Goal: Find contact information: Find contact information

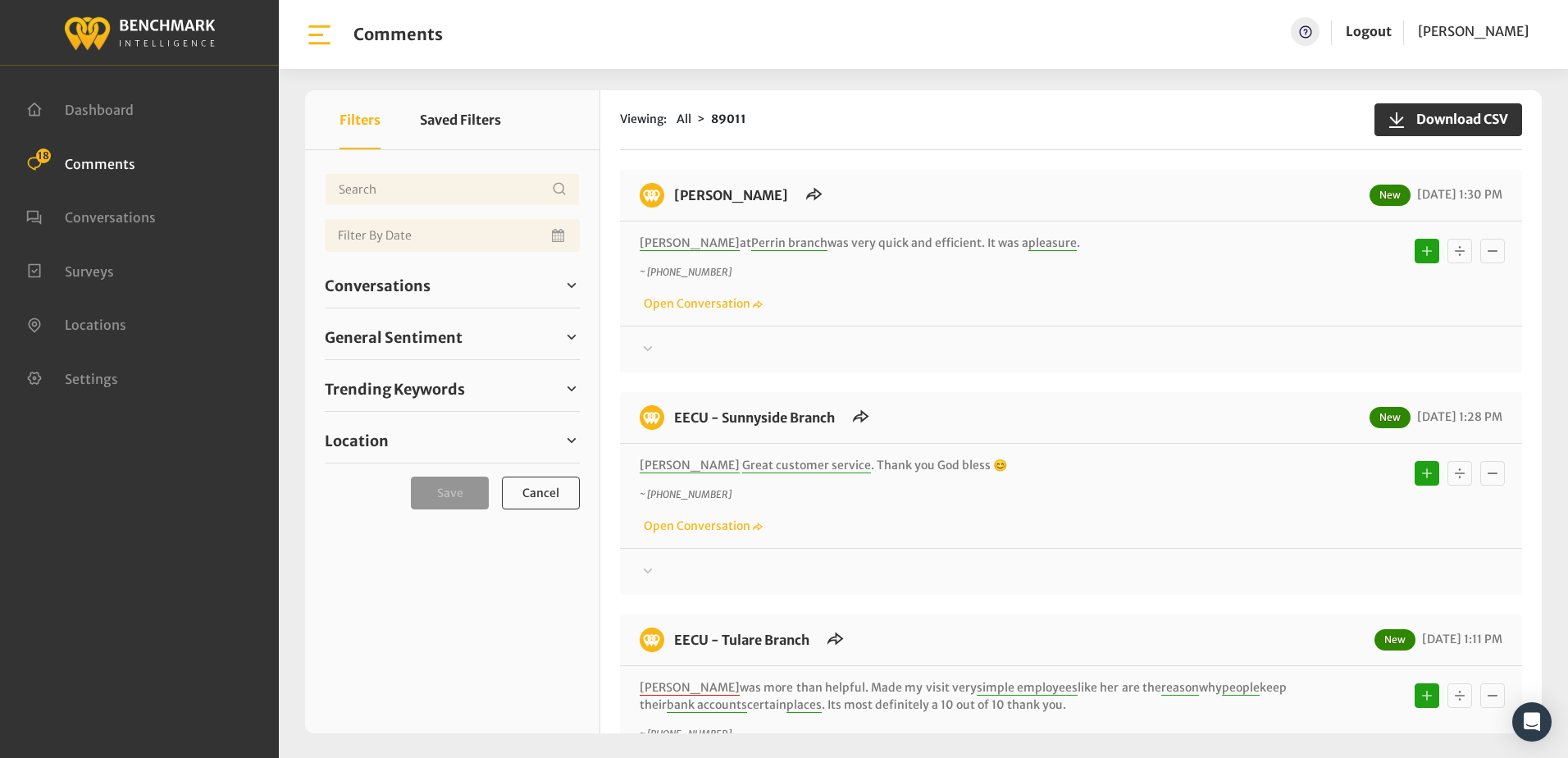
scroll to position [410, 0]
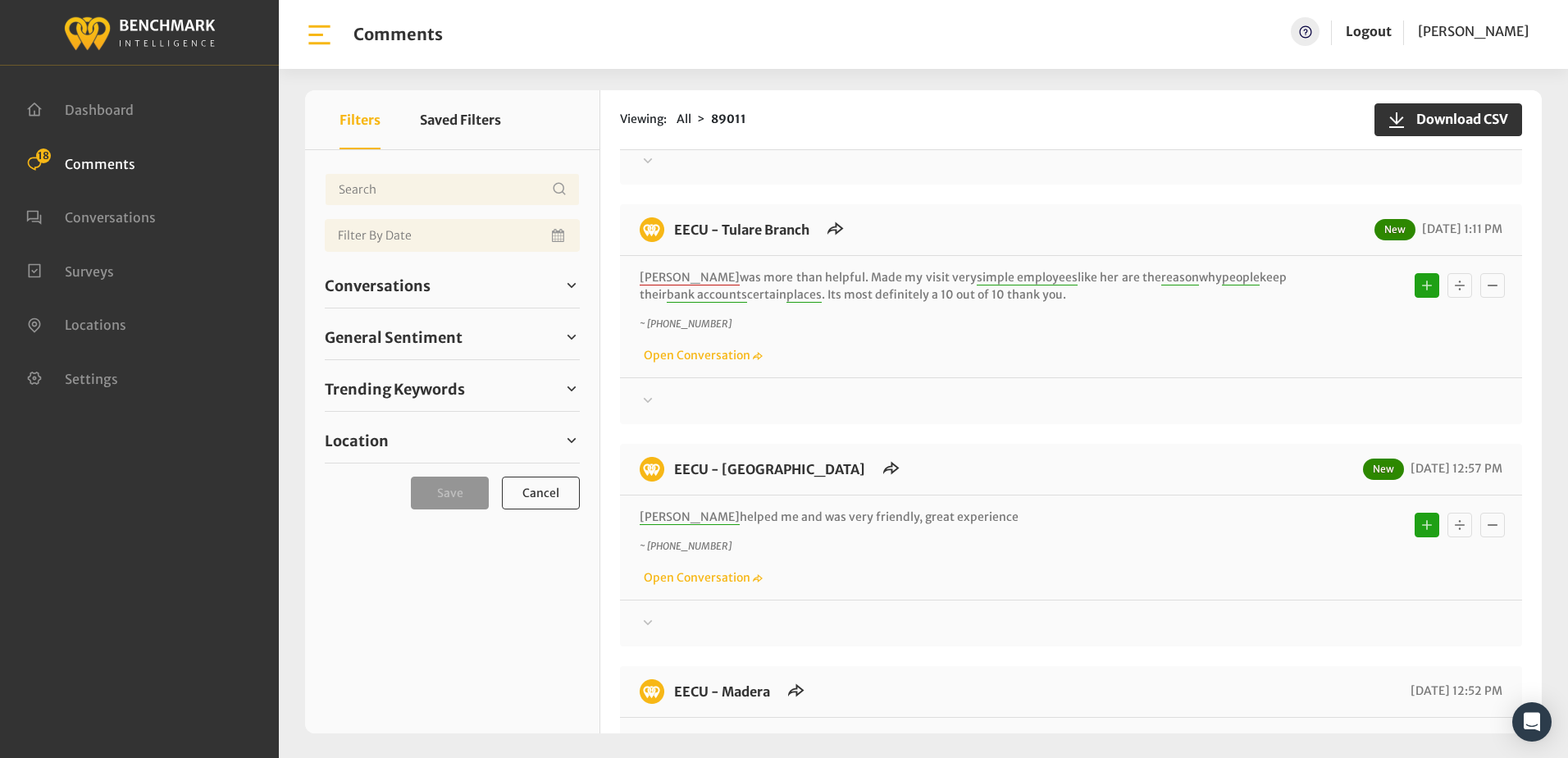
click at [881, 403] on div at bounding box center [1071, 401] width 863 height 20
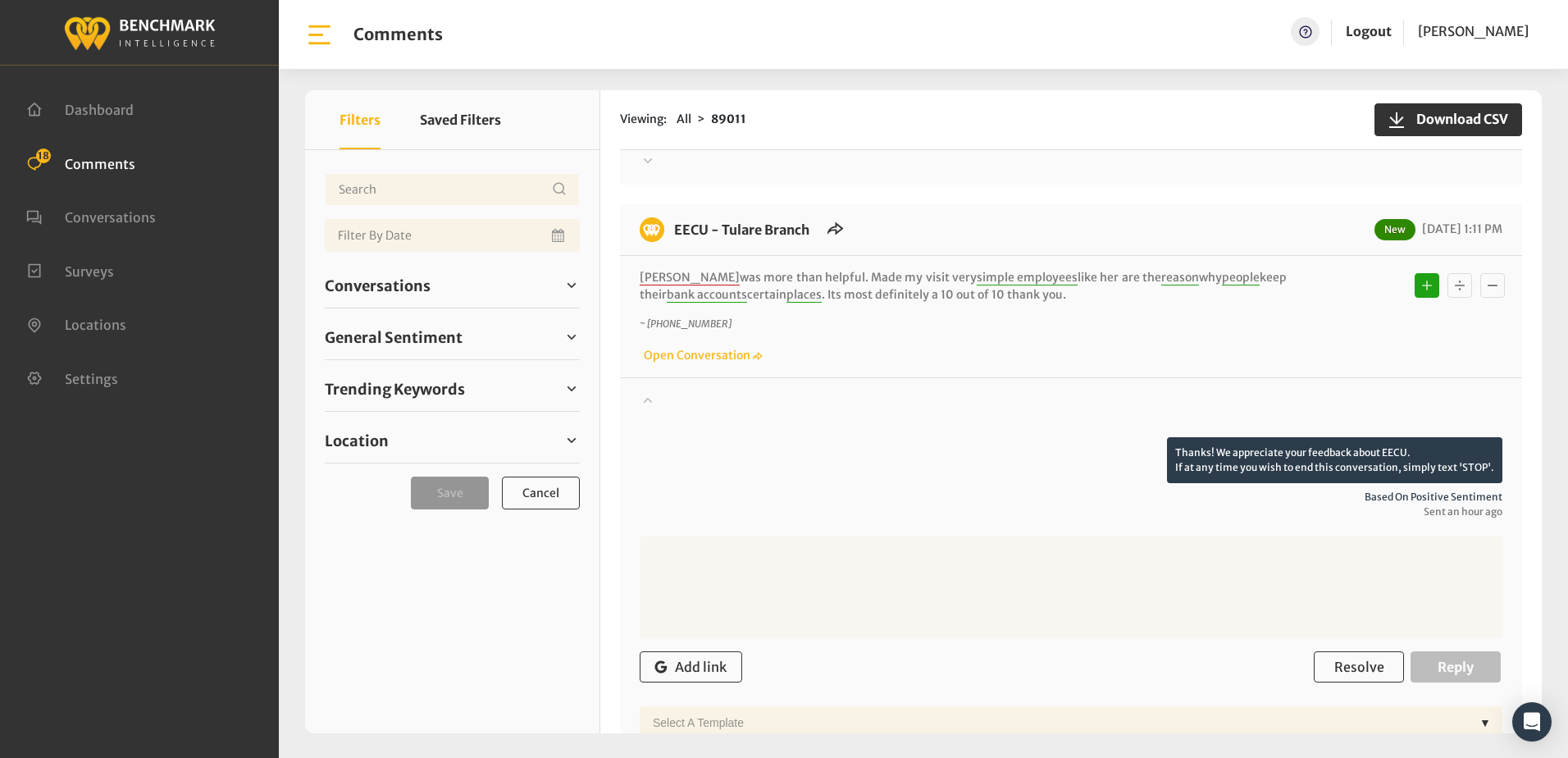
click at [891, 348] on div "~ +15593819760 Open Conversation" at bounding box center [1071, 340] width 863 height 47
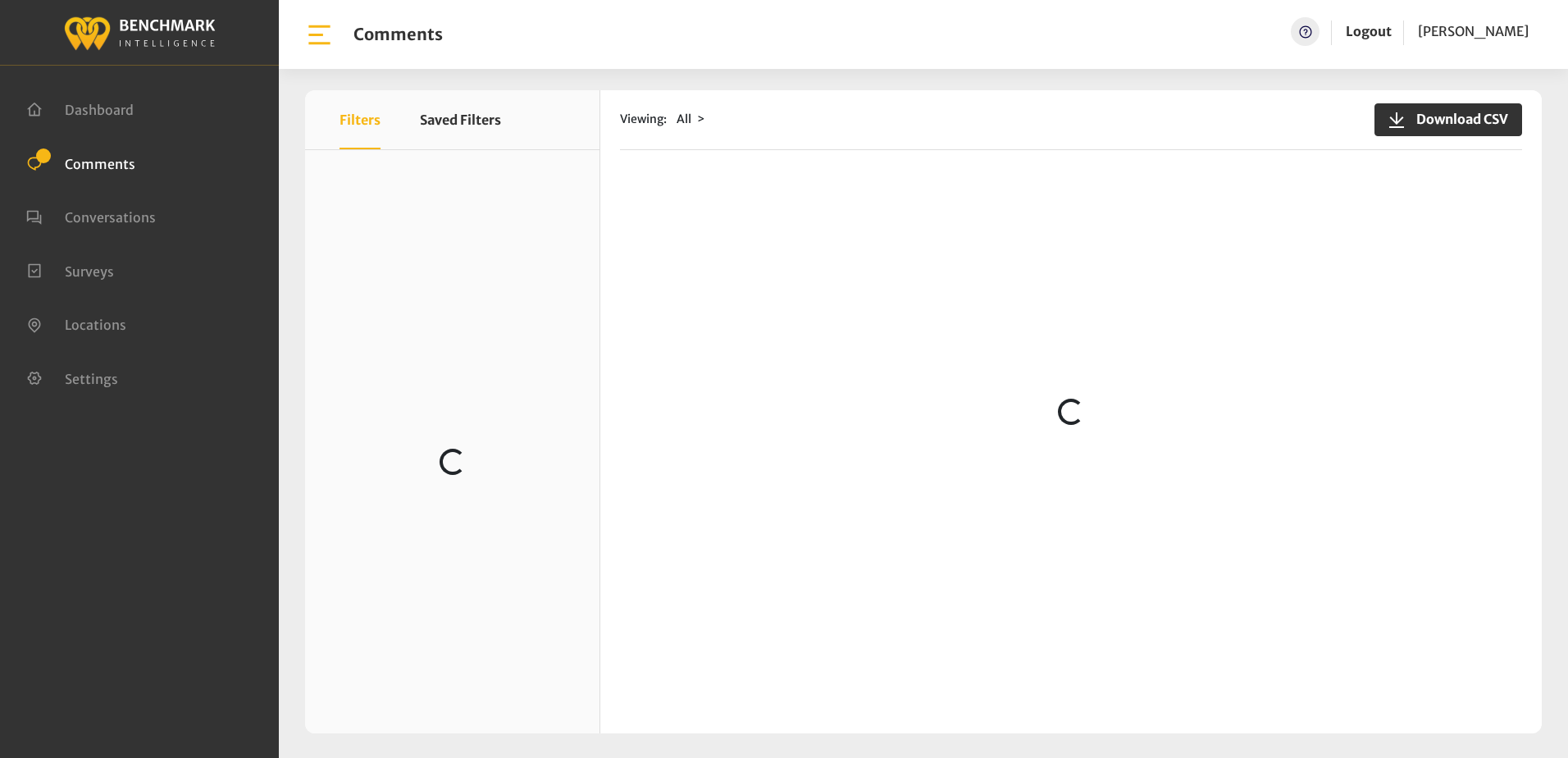
scroll to position [2296, 0]
